Goal: Task Accomplishment & Management: Complete application form

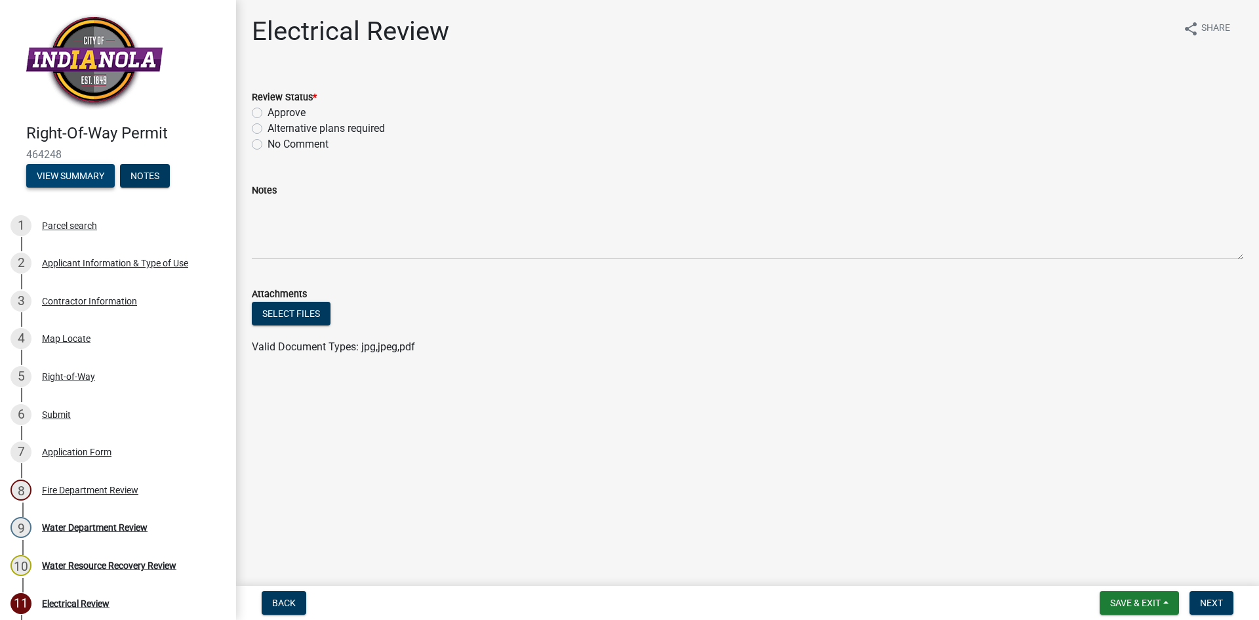
click at [60, 177] on button "View Summary" at bounding box center [70, 176] width 89 height 24
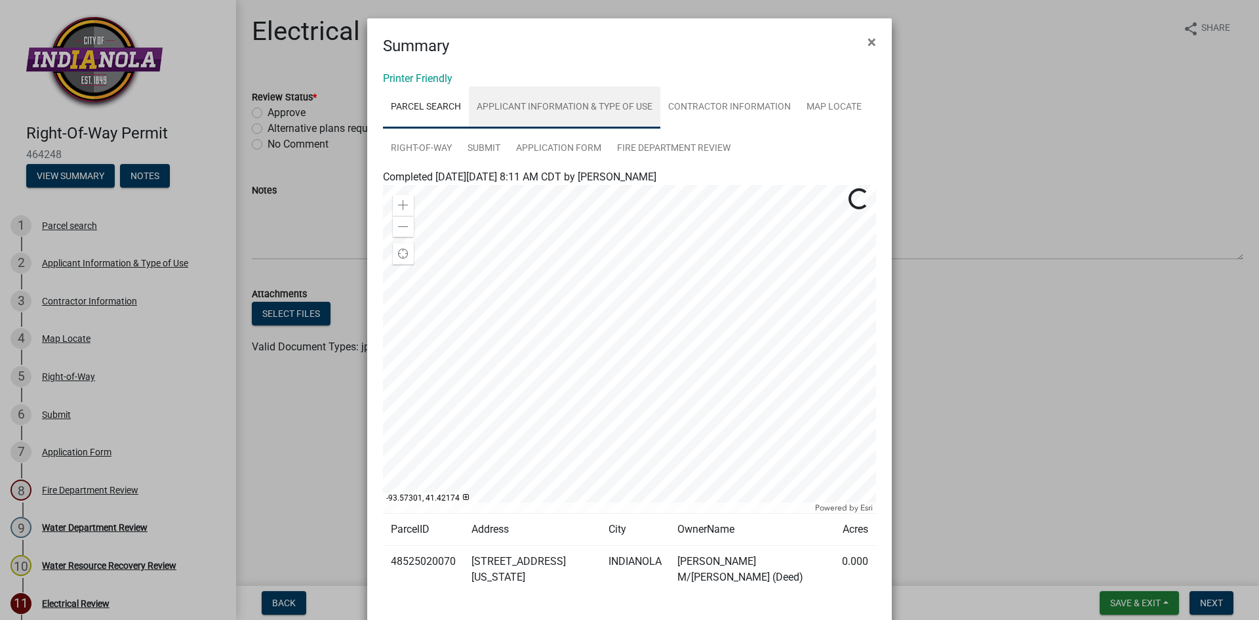
click at [564, 110] on link "Applicant Information & Type of Use" at bounding box center [564, 108] width 191 height 42
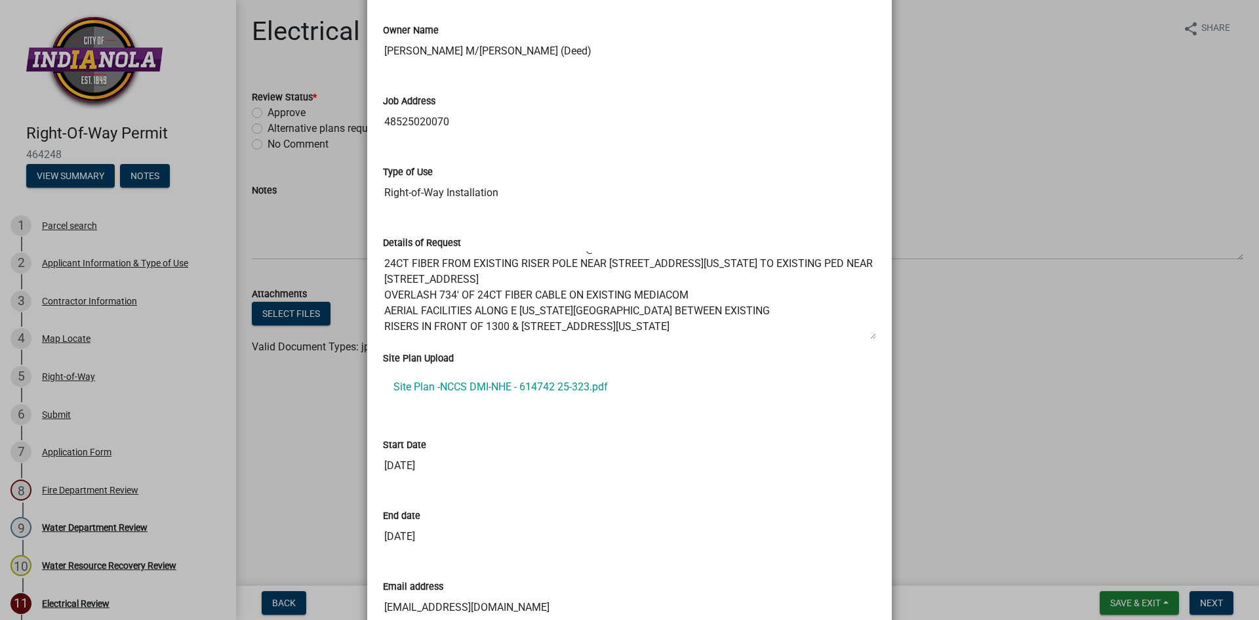
scroll to position [328, 0]
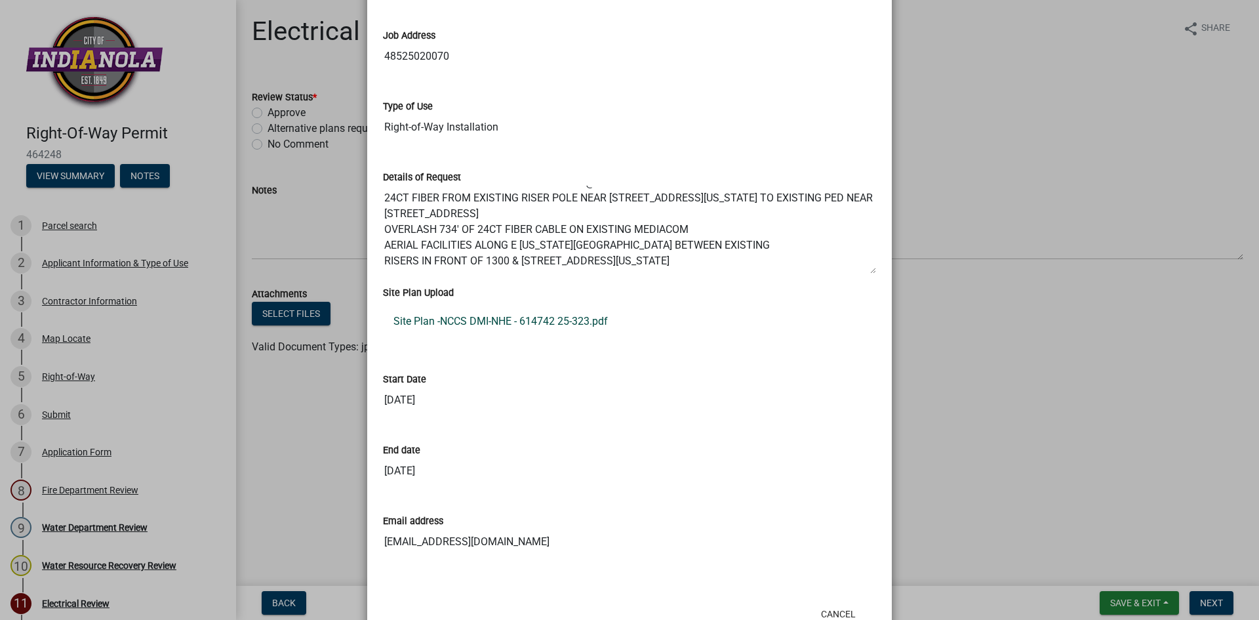
click at [534, 321] on link "Site Plan -NCCS DMI-NHE - 614742 25-323.pdf" at bounding box center [629, 321] width 493 height 31
drag, startPoint x: 982, startPoint y: 73, endPoint x: 953, endPoint y: 69, distance: 29.2
click at [983, 73] on ngb-modal-window "Summary × Printer Friendly Parcel search Applicant Information & Type of Use Co…" at bounding box center [629, 310] width 1259 height 620
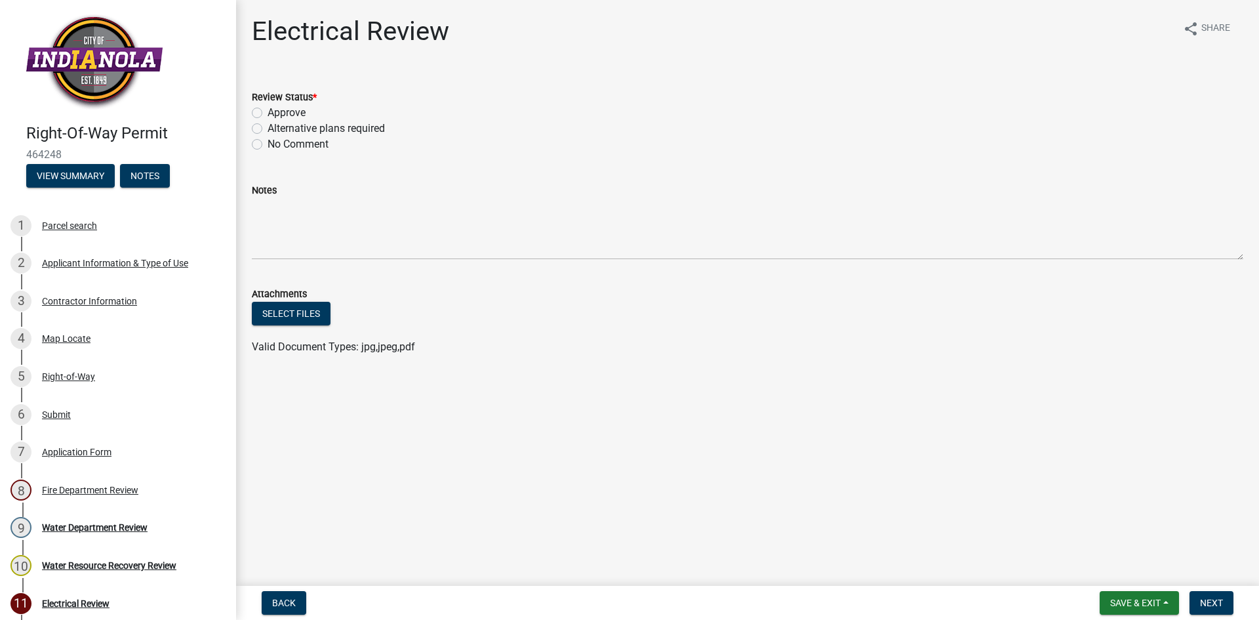
click at [267, 115] on label "Approve" at bounding box center [286, 113] width 38 height 16
click at [267, 113] on input "Approve" at bounding box center [271, 109] width 9 height 9
radio input "true"
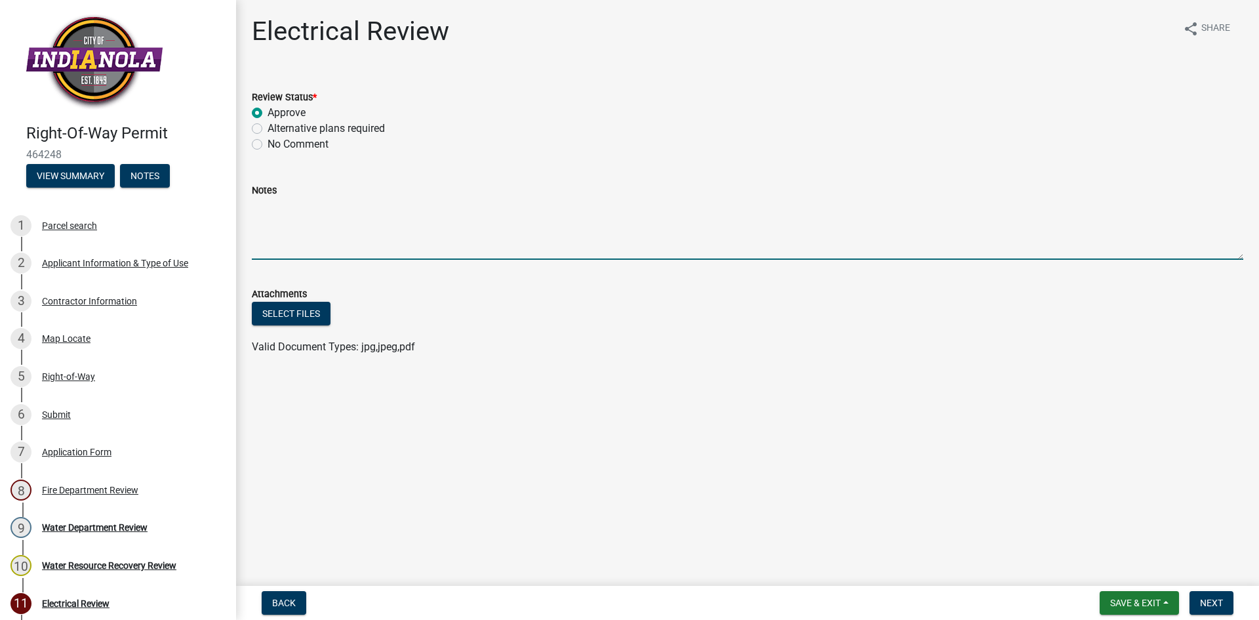
click at [302, 206] on textarea "Notes" at bounding box center [747, 229] width 991 height 62
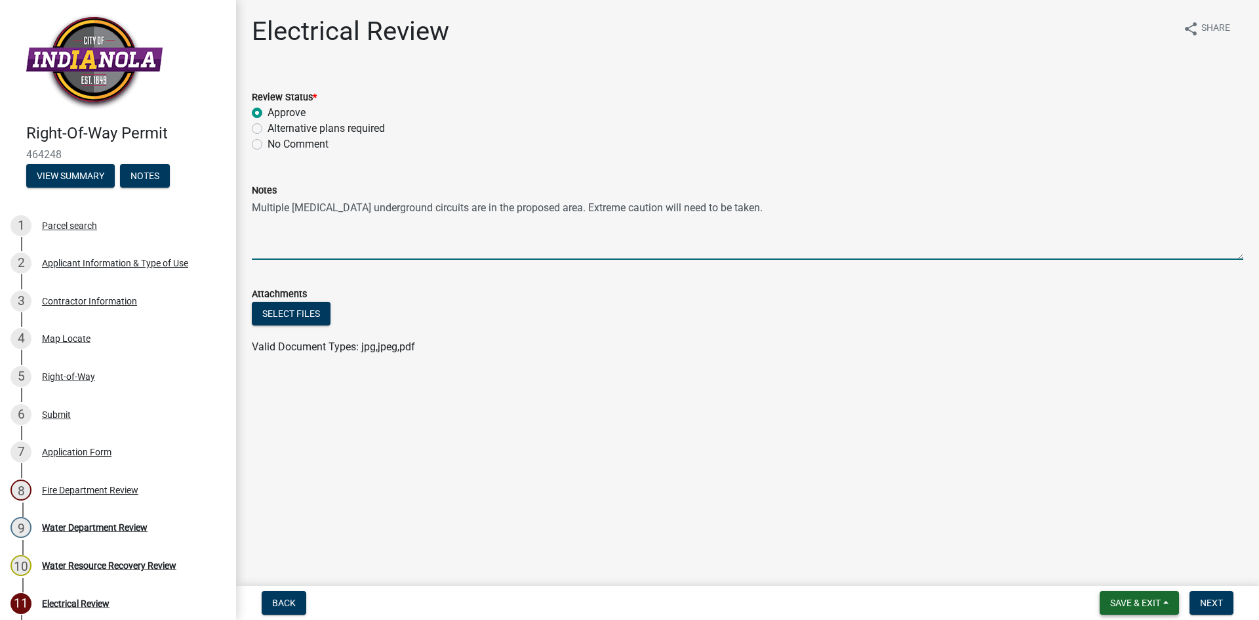
type textarea "Multiple [MEDICAL_DATA] underground circuits are in the proposed area. Extreme …"
click at [1155, 603] on span "Save & Exit" at bounding box center [1135, 602] width 50 height 10
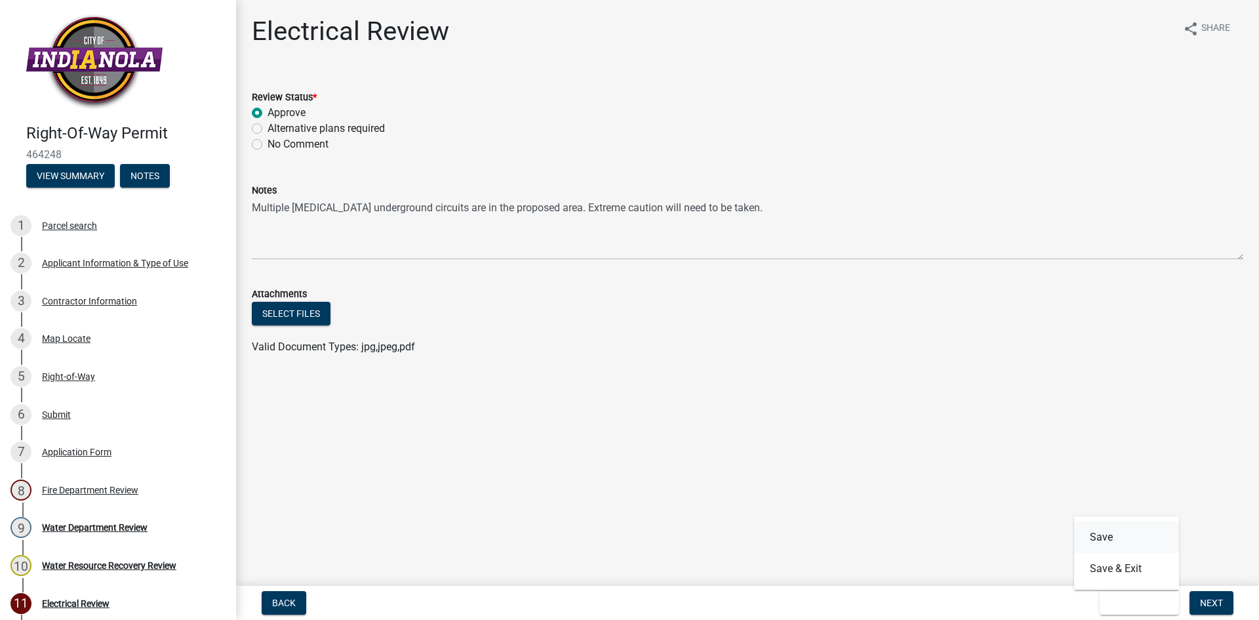
click at [1122, 537] on button "Save" at bounding box center [1126, 536] width 105 height 31
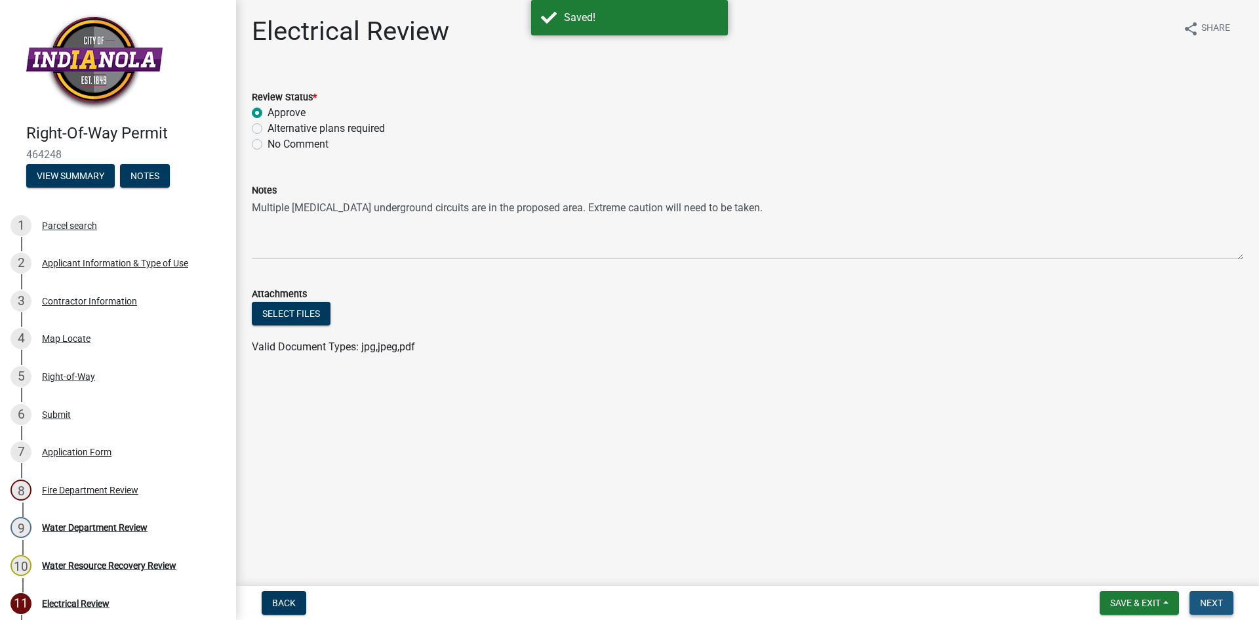
click at [1212, 600] on span "Next" at bounding box center [1211, 602] width 23 height 10
